Goal: Find specific page/section: Find specific page/section

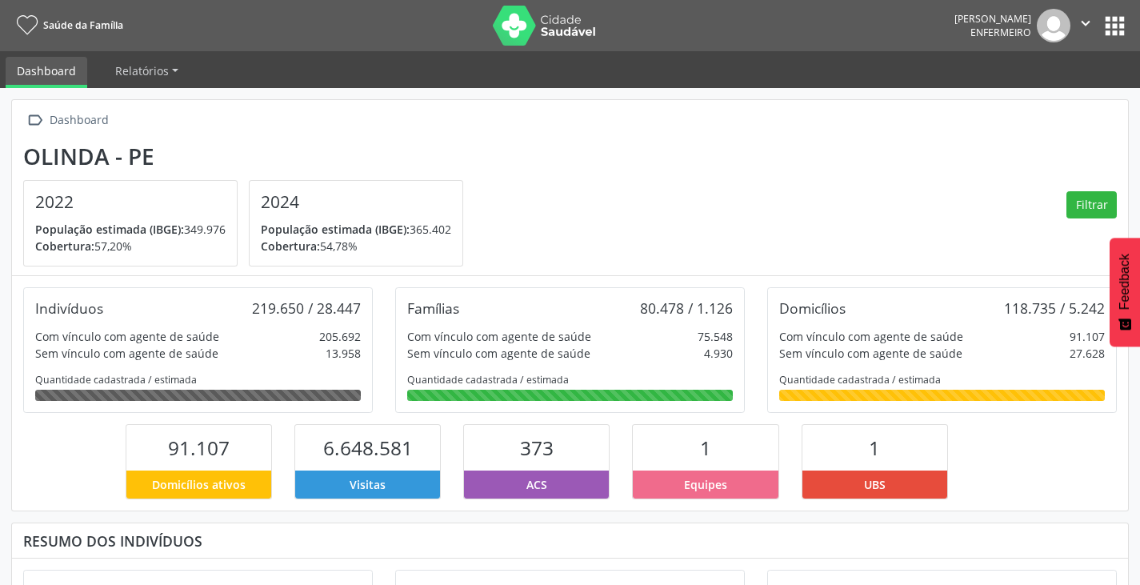
click at [1124, 37] on button "apps" at bounding box center [1114, 26] width 28 height 28
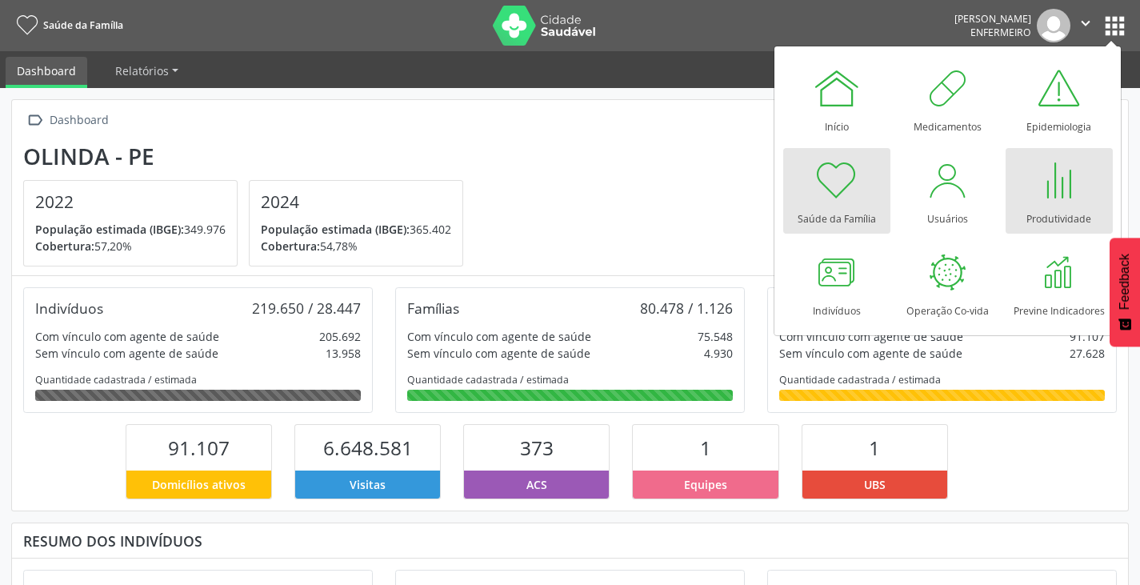
click at [1052, 208] on div "Produtividade" at bounding box center [1058, 215] width 65 height 22
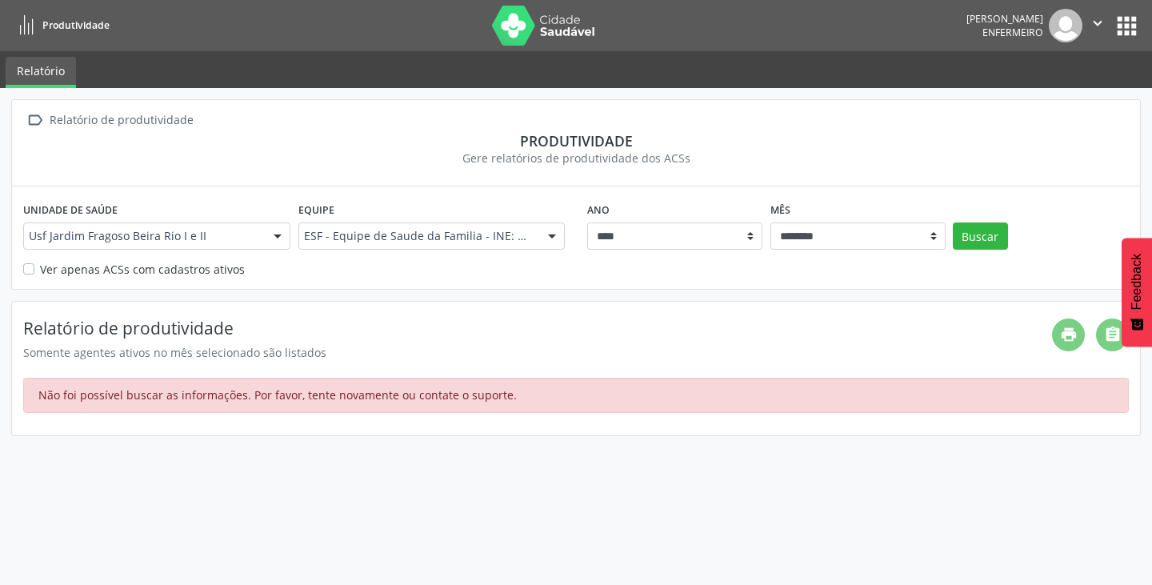
click at [1123, 12] on button "apps" at bounding box center [1126, 26] width 28 height 28
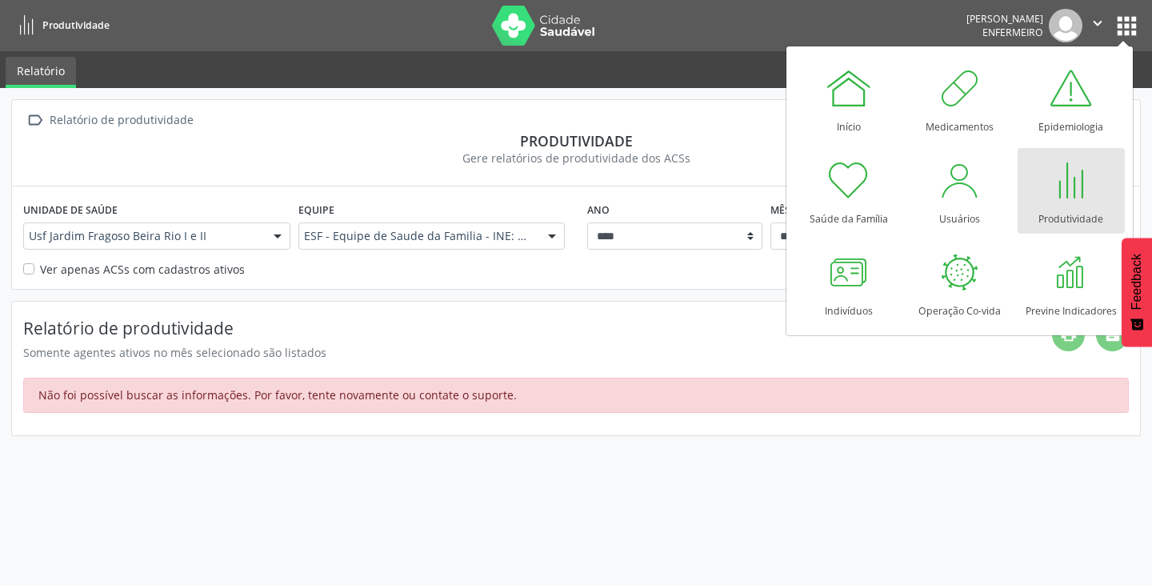
click at [1074, 192] on div at bounding box center [1071, 180] width 48 height 48
